Goal: Task Accomplishment & Management: Complete application form

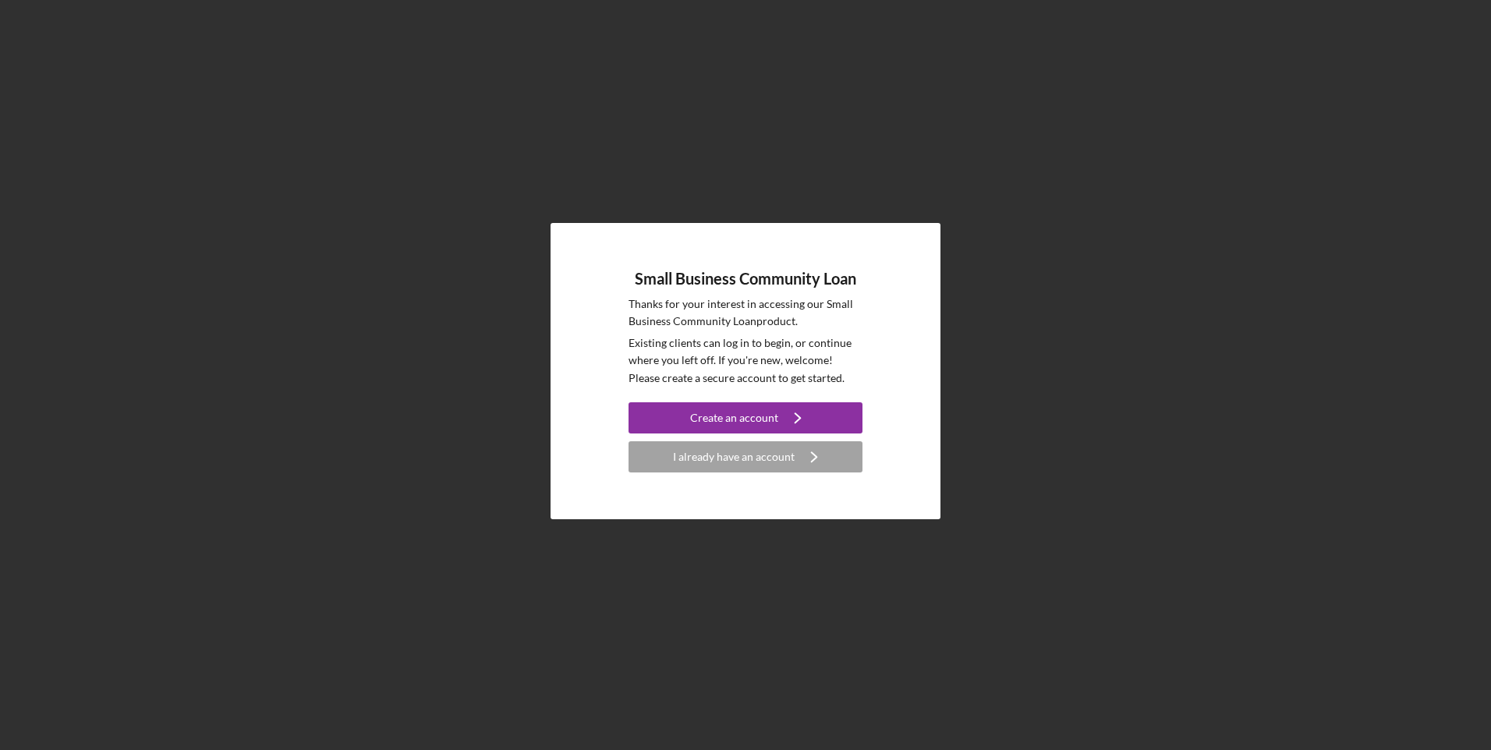
click at [746, 458] on div "I already have an account" at bounding box center [734, 456] width 122 height 31
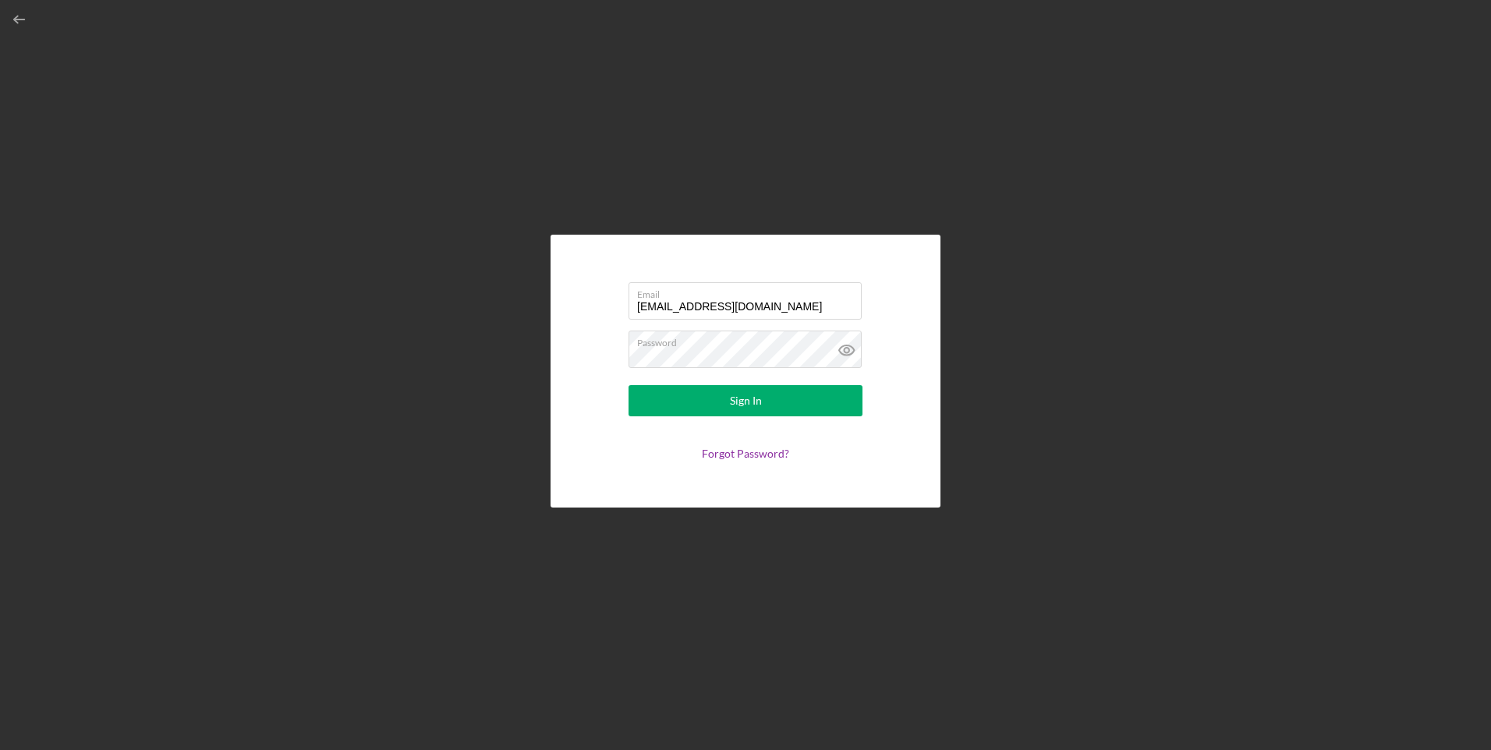
click at [720, 310] on input "[EMAIL_ADDRESS][DOMAIN_NAME]" at bounding box center [744, 300] width 233 height 37
type input "[EMAIL_ADDRESS][DOMAIN_NAME]"
click at [702, 398] on button "Sign In" at bounding box center [745, 400] width 234 height 31
